Goal: Find contact information: Find contact information

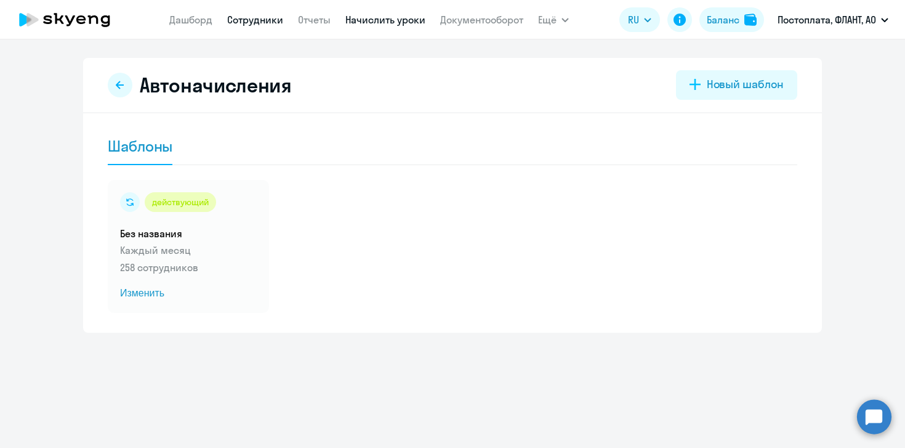
click at [249, 23] on link "Сотрудники" at bounding box center [255, 20] width 56 height 12
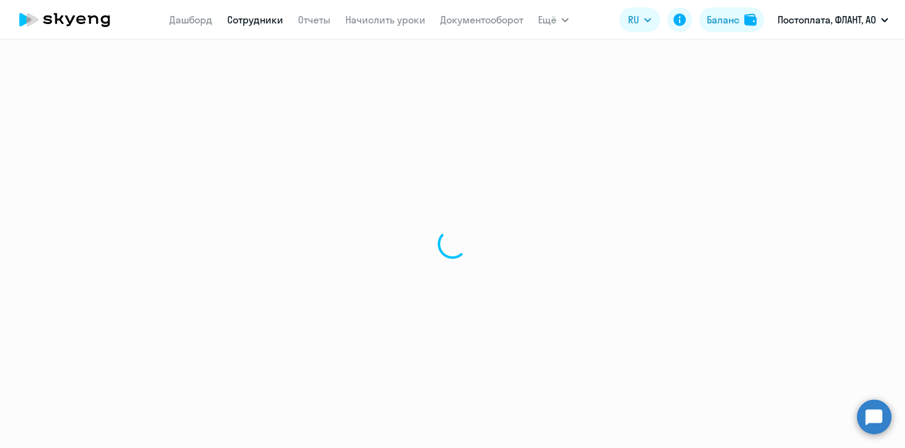
select select "30"
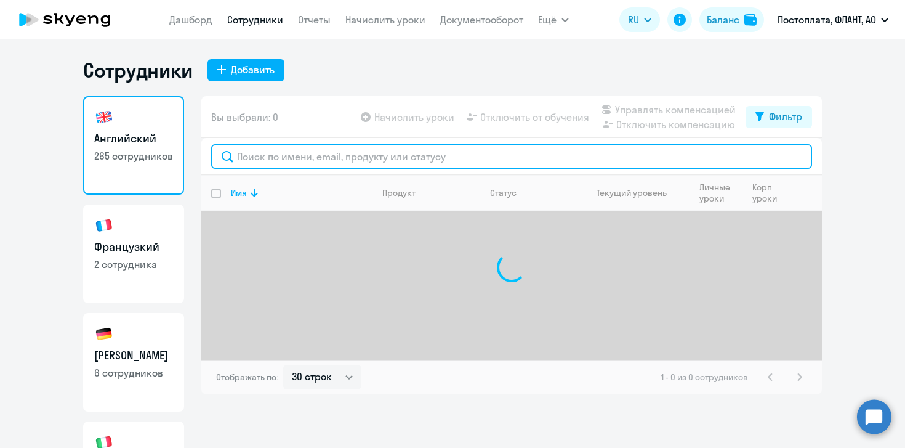
click at [342, 159] on input "text" at bounding box center [511, 156] width 601 height 25
type input "ужинс"
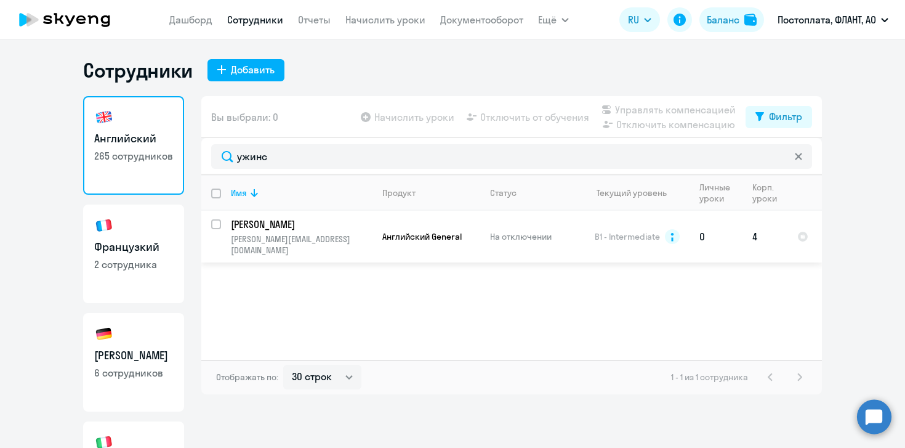
click at [338, 233] on p "[PERSON_NAME][EMAIL_ADDRESS][DOMAIN_NAME]" at bounding box center [301, 244] width 141 height 22
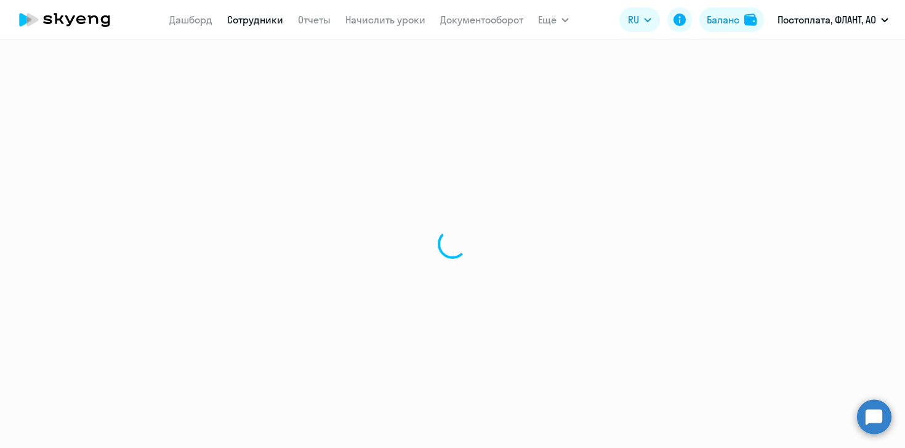
select select "english"
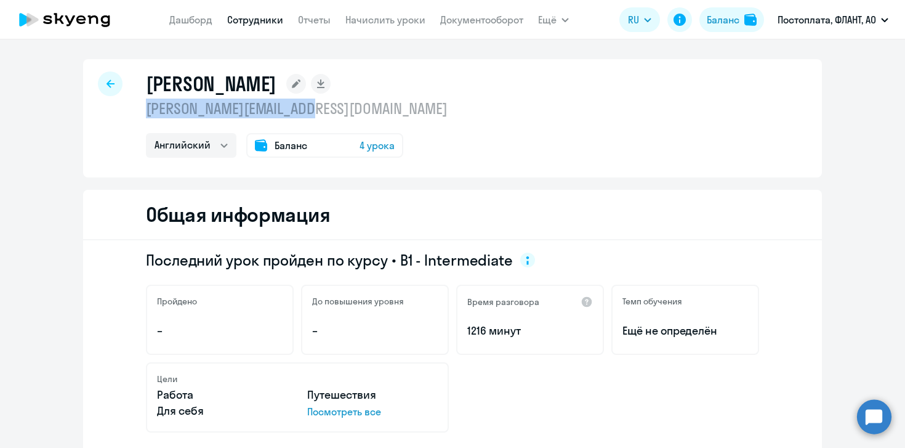
drag, startPoint x: 316, startPoint y: 107, endPoint x: 134, endPoint y: 106, distance: 182.9
click at [134, 106] on div "[PERSON_NAME] [PERSON_NAME][EMAIL_ADDRESS][DOMAIN_NAME] Испанский Английский Ба…" at bounding box center [452, 118] width 739 height 118
copy p "[PERSON_NAME][EMAIL_ADDRESS][DOMAIN_NAME]"
